Goal: Obtain resource: Download file/media

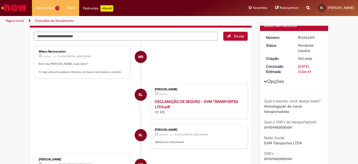
scroll to position [45, 0]
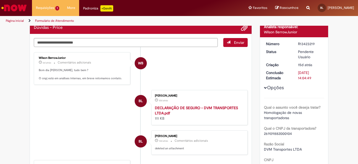
click at [176, 108] on strong "DECLARAÇÃO DE SEGURO - DVM TRANSPORTES LTDA.pdf" at bounding box center [196, 110] width 83 height 10
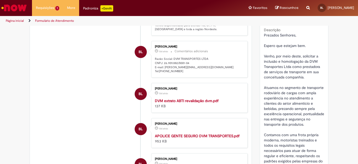
scroll to position [229, 0]
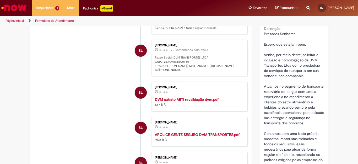
click at [190, 100] on strong "DVM extrato ABTI revalidação dvm.pdf" at bounding box center [187, 99] width 64 height 5
